Goal: Task Accomplishment & Management: Use online tool/utility

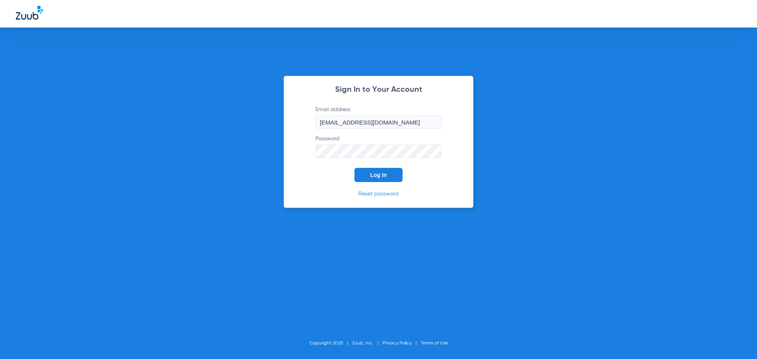
click at [373, 175] on span "Log In" at bounding box center [378, 175] width 17 height 6
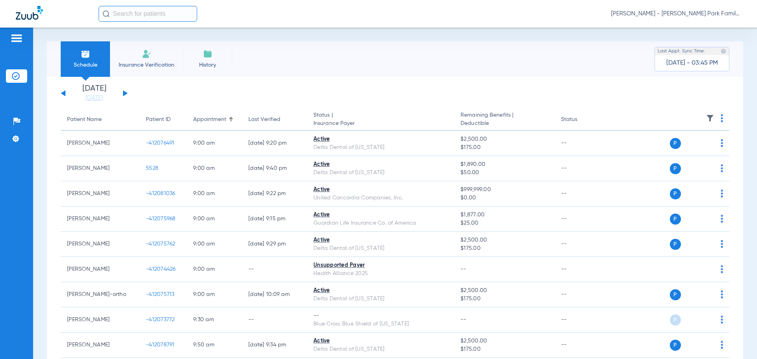
click at [706, 118] on img at bounding box center [710, 118] width 8 height 8
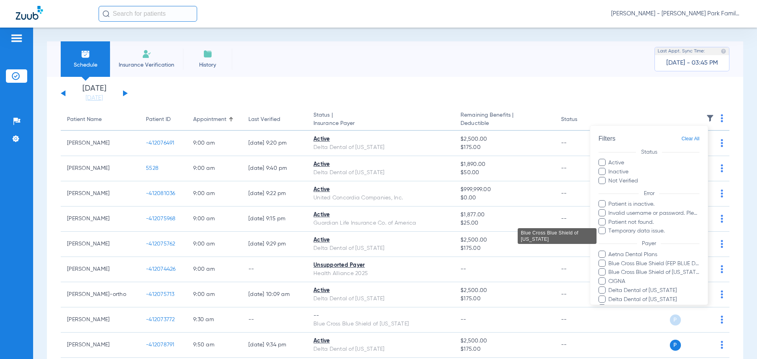
scroll to position [189, 0]
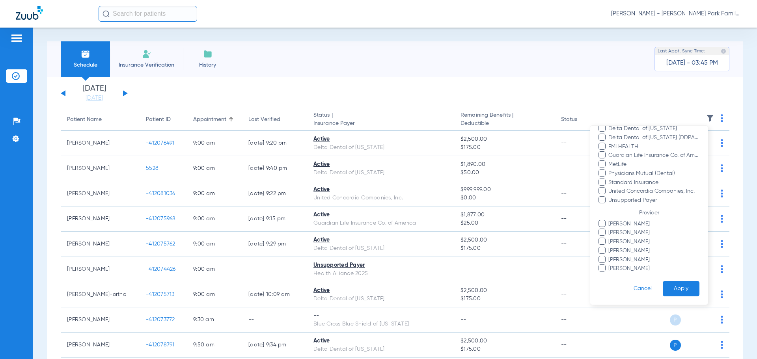
click at [620, 235] on span "[PERSON_NAME]" at bounding box center [653, 233] width 91 height 8
click at [610, 238] on input "[PERSON_NAME]" at bounding box center [610, 238] width 0 height 0
click at [123, 91] on div at bounding box center [378, 179] width 757 height 359
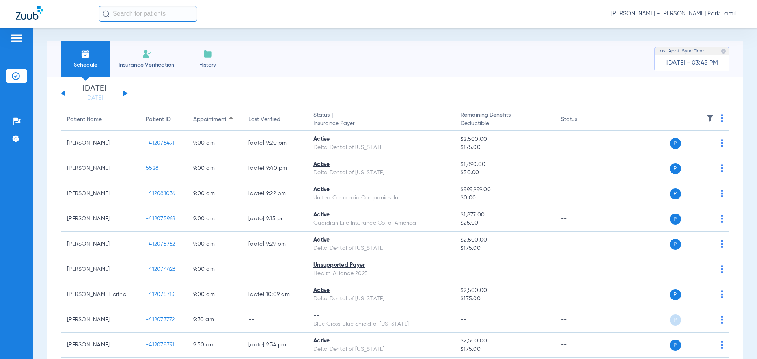
click at [125, 96] on div "[DATE] [DATE] [DATE] [DATE] [DATE] [DATE] [DATE] [DATE] [DATE] [DATE] [DATE] [D…" at bounding box center [94, 93] width 67 height 17
click at [127, 93] on button at bounding box center [125, 93] width 5 height 6
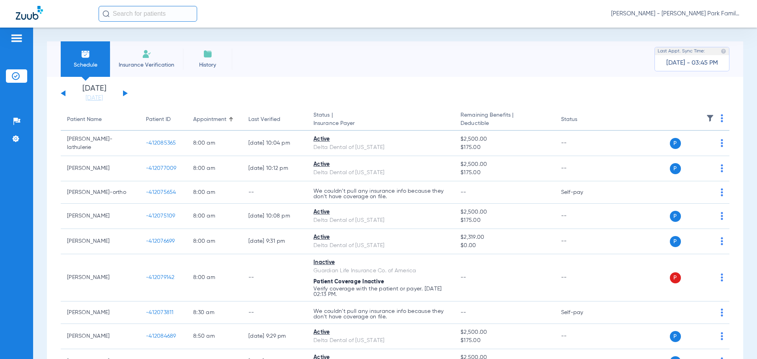
click at [706, 118] on img at bounding box center [710, 118] width 8 height 8
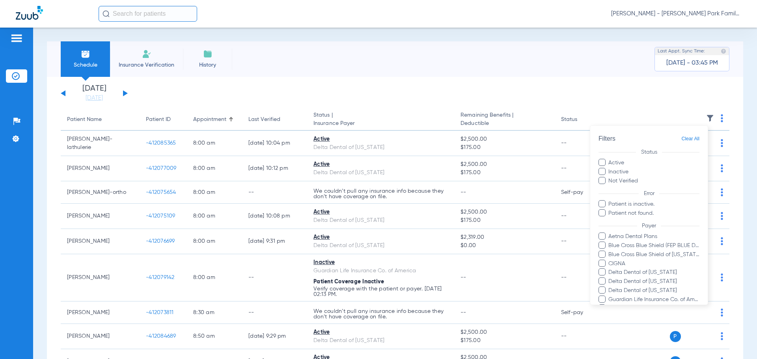
scroll to position [135, 0]
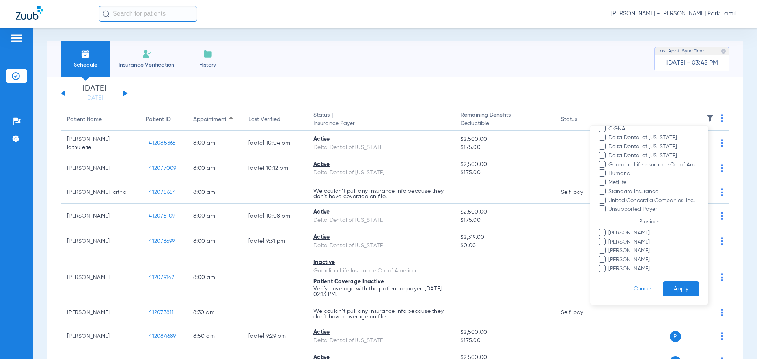
click at [619, 235] on span "[PERSON_NAME]" at bounding box center [653, 233] width 91 height 8
click at [610, 239] on input "[PERSON_NAME]" at bounding box center [610, 239] width 0 height 0
click at [666, 284] on button "Apply" at bounding box center [681, 289] width 37 height 15
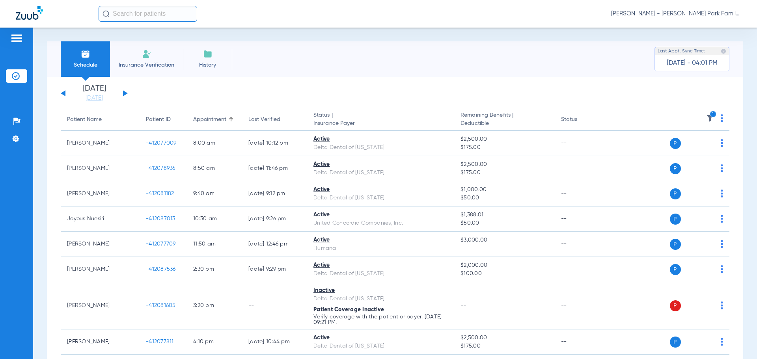
click at [710, 116] on icon "1" at bounding box center [713, 114] width 7 height 7
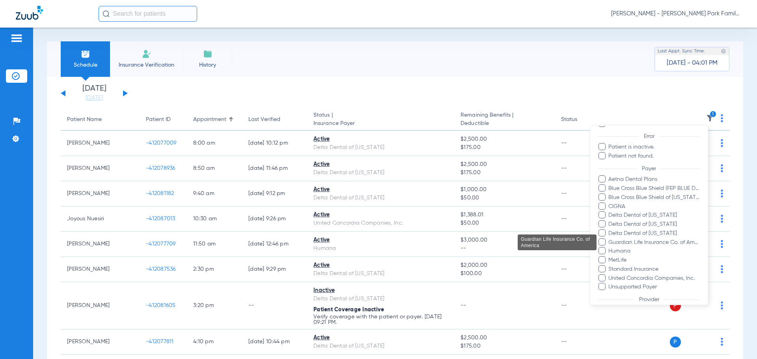
scroll to position [135, 0]
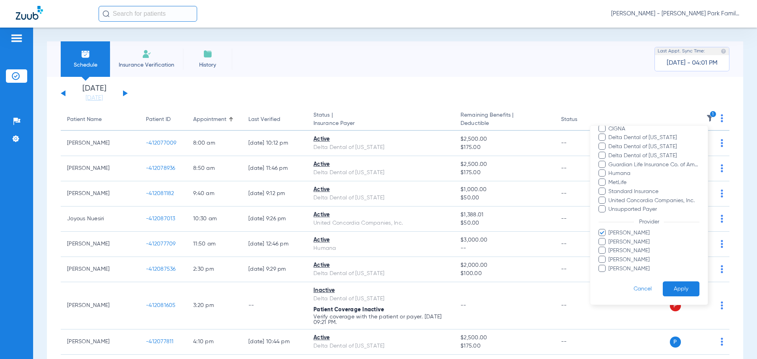
click at [624, 241] on span "[PERSON_NAME]" at bounding box center [653, 242] width 91 height 8
click at [610, 248] on input "[PERSON_NAME]" at bounding box center [610, 248] width 0 height 0
click at [621, 234] on span "[PERSON_NAME]" at bounding box center [653, 233] width 91 height 8
click at [610, 239] on input "[PERSON_NAME]" at bounding box center [610, 239] width 0 height 0
click at [665, 281] on form "Filters Clear All Status Active Inactive Not Verified Error Patient is inactive…" at bounding box center [649, 148] width 118 height 314
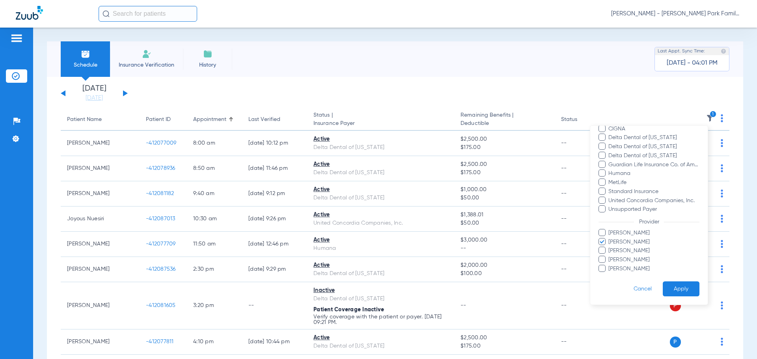
click at [673, 292] on button "Apply" at bounding box center [681, 289] width 37 height 15
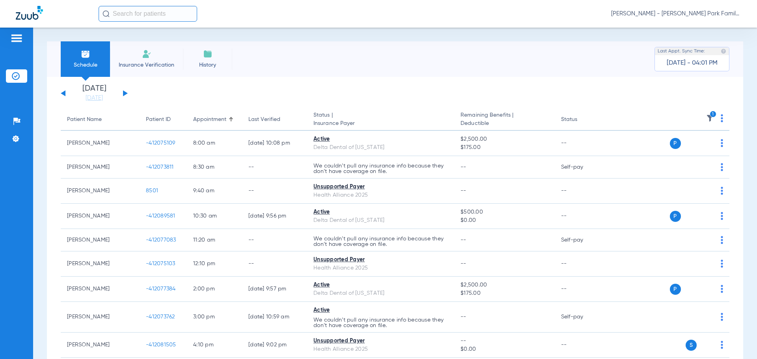
click at [62, 96] on div "[DATE] [DATE] [DATE] [DATE] [DATE] [DATE] [DATE] [DATE] [DATE] [DATE] [DATE] [D…" at bounding box center [94, 93] width 67 height 17
click at [61, 93] on div "[DATE] [DATE] [DATE] [DATE] [DATE] [DATE] [DATE] [DATE] [DATE] [DATE] [DATE] [D…" at bounding box center [94, 93] width 67 height 17
click at [65, 93] on button at bounding box center [63, 93] width 5 height 6
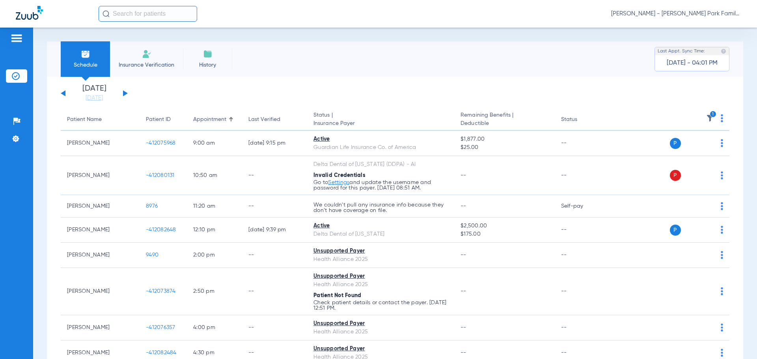
click at [125, 93] on button at bounding box center [125, 93] width 5 height 6
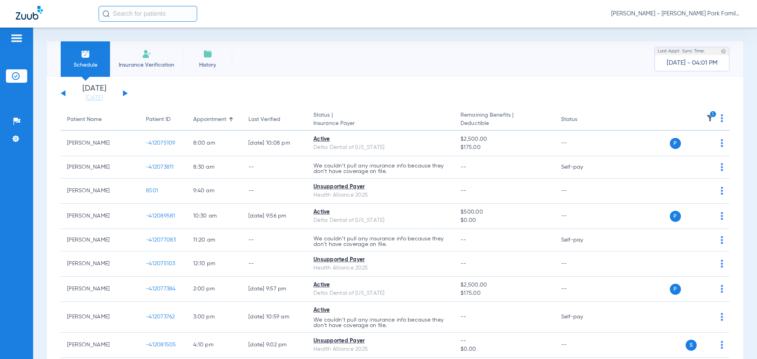
click at [709, 111] on th "1" at bounding box center [669, 120] width 122 height 22
click at [710, 114] on icon "1" at bounding box center [713, 114] width 7 height 7
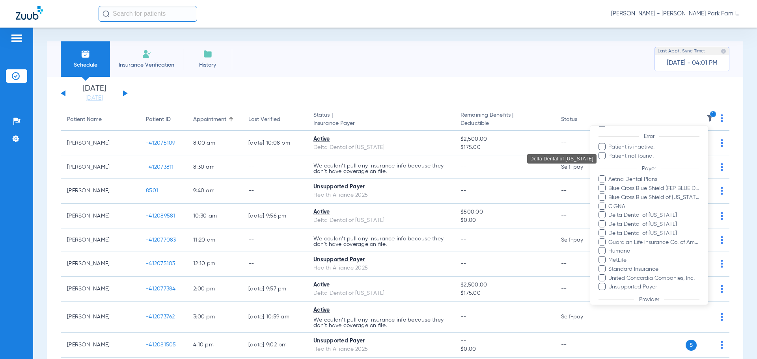
scroll to position [135, 0]
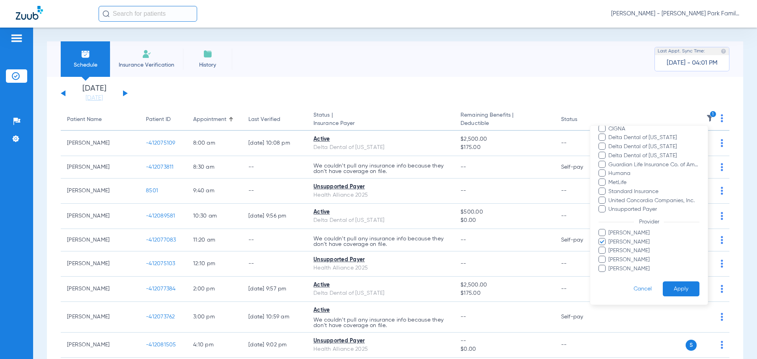
click at [678, 286] on button "Apply" at bounding box center [681, 289] width 37 height 15
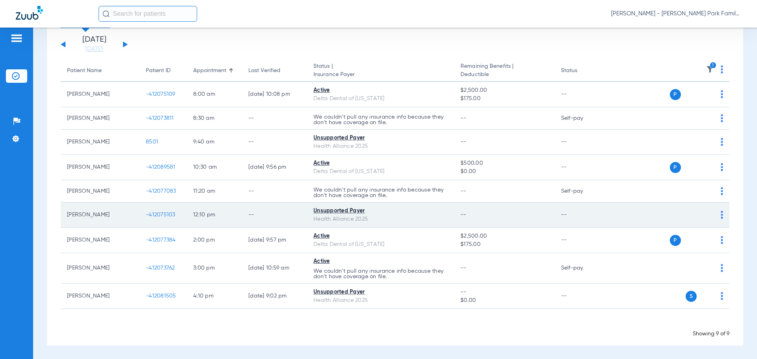
scroll to position [49, 0]
click at [721, 214] on img at bounding box center [722, 215] width 2 height 8
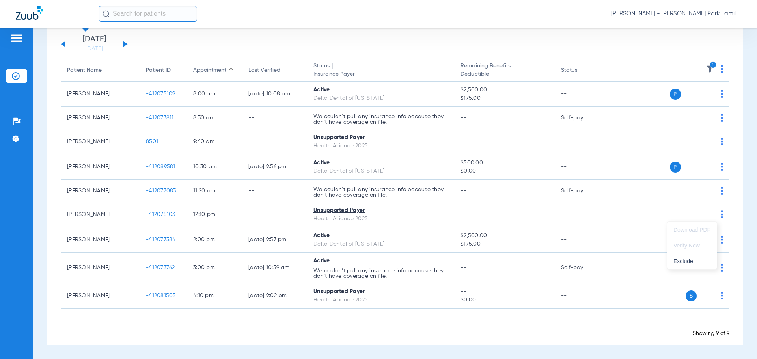
click at [498, 325] on div at bounding box center [378, 179] width 757 height 359
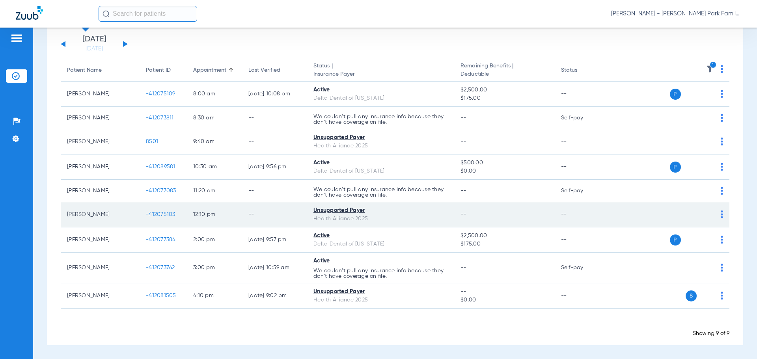
click at [164, 216] on span "-412075103" at bounding box center [161, 215] width 30 height 6
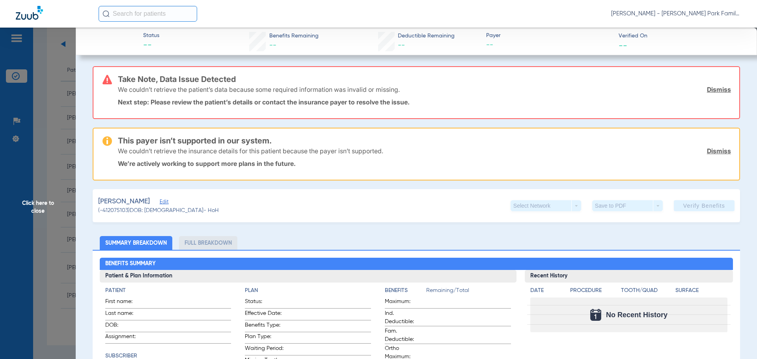
click at [714, 89] on link "Dismiss" at bounding box center [719, 90] width 24 height 8
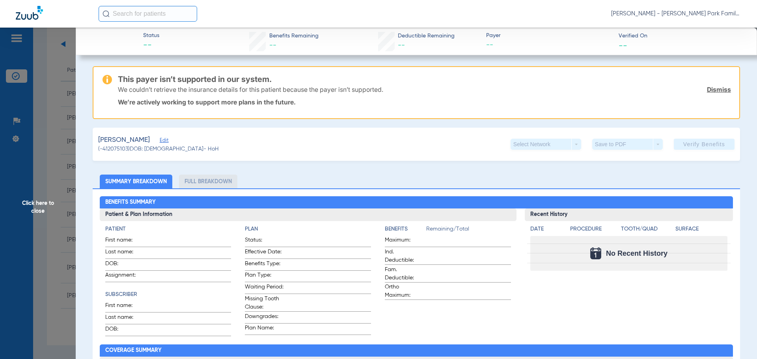
click at [715, 90] on link "Dismiss" at bounding box center [719, 90] width 24 height 8
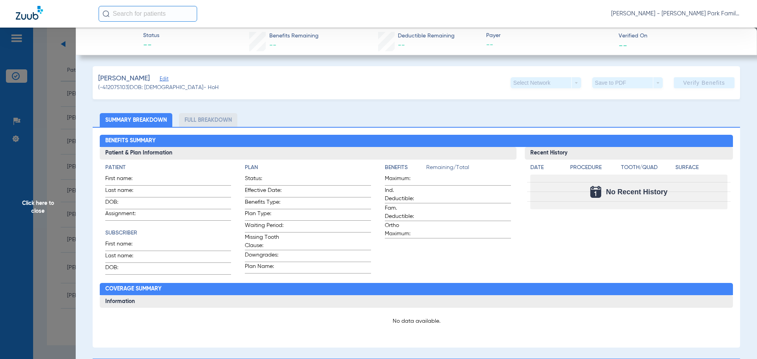
click at [44, 198] on span "Click here to close" at bounding box center [38, 207] width 76 height 359
